Goal: Find specific page/section: Find specific page/section

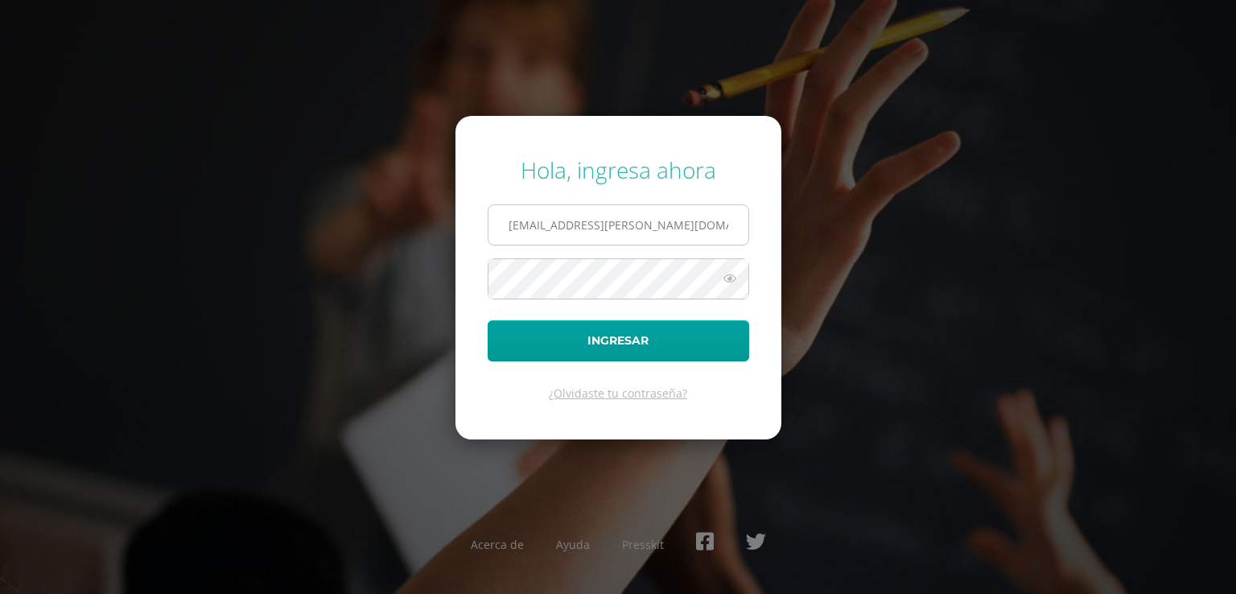
click at [630, 239] on input "23@fatima.edoo.gt" at bounding box center [619, 224] width 260 height 39
click at [630, 229] on input "22@fatima.edoo.gt" at bounding box center [619, 224] width 260 height 39
type input "23@fatima.edoo.gt"
click at [583, 332] on button "Ingresar" at bounding box center [619, 340] width 262 height 41
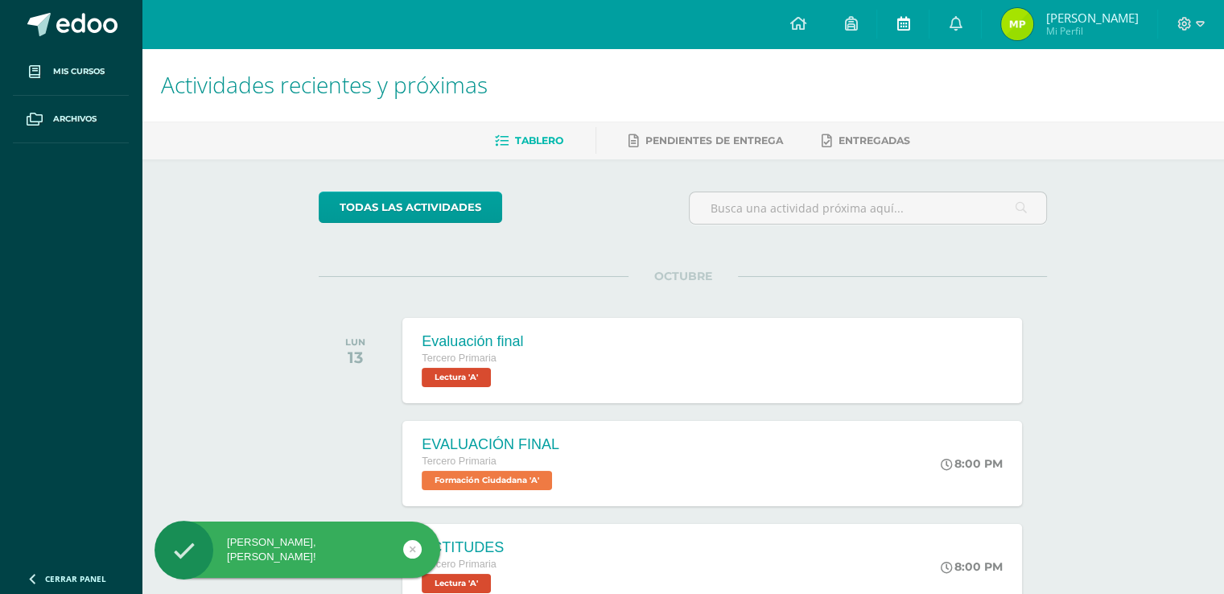
click at [905, 18] on icon at bounding box center [903, 23] width 13 height 14
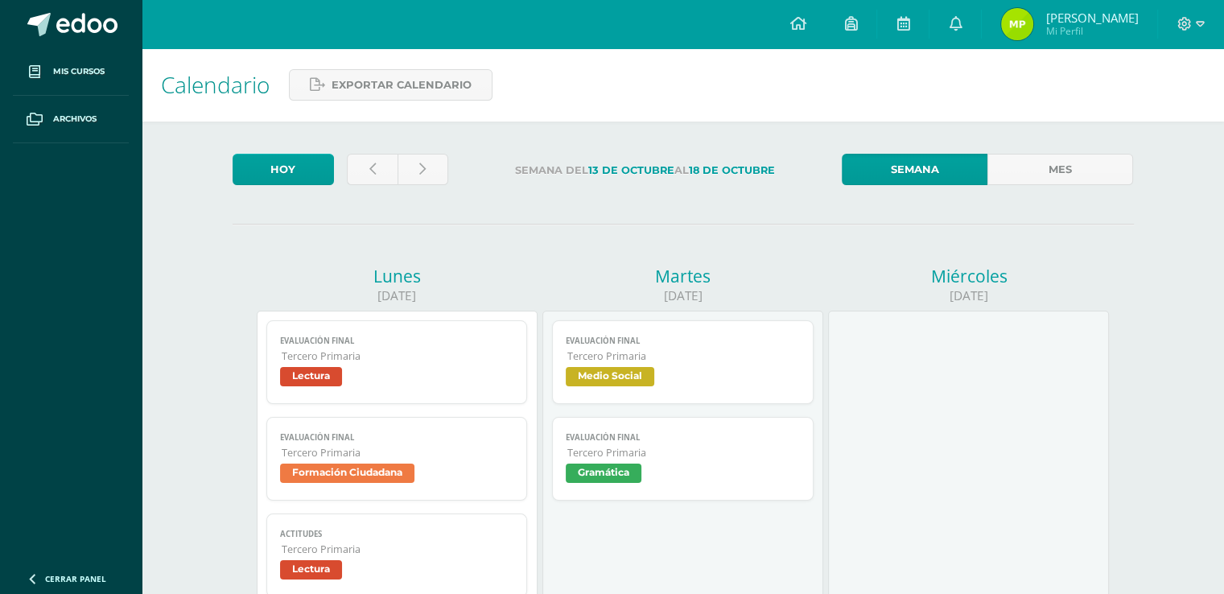
click at [398, 470] on span "Formación Ciudadana" at bounding box center [347, 473] width 134 height 19
